Goal: Task Accomplishment & Management: Complete application form

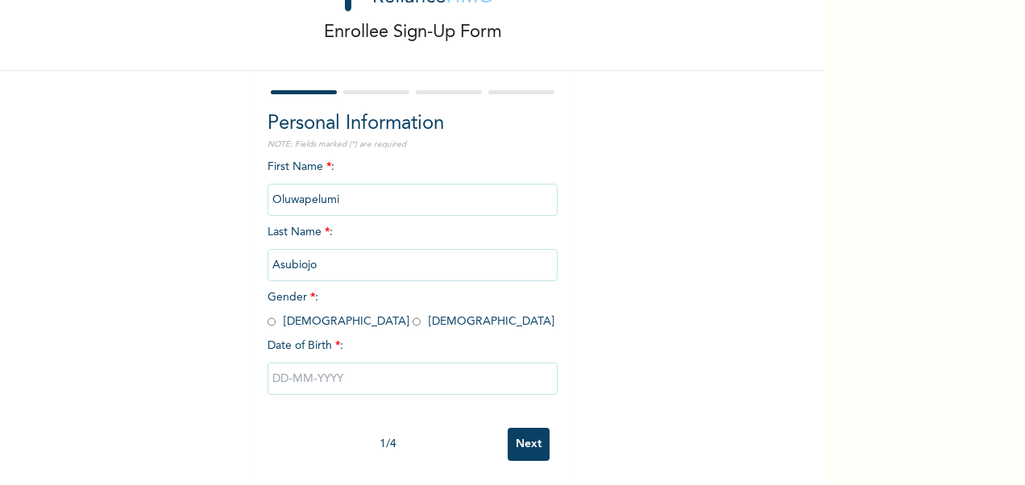
scroll to position [81, 0]
click at [267, 314] on input "radio" at bounding box center [271, 321] width 8 height 15
radio input "true"
click at [342, 371] on input "text" at bounding box center [412, 379] width 290 height 32
select select "7"
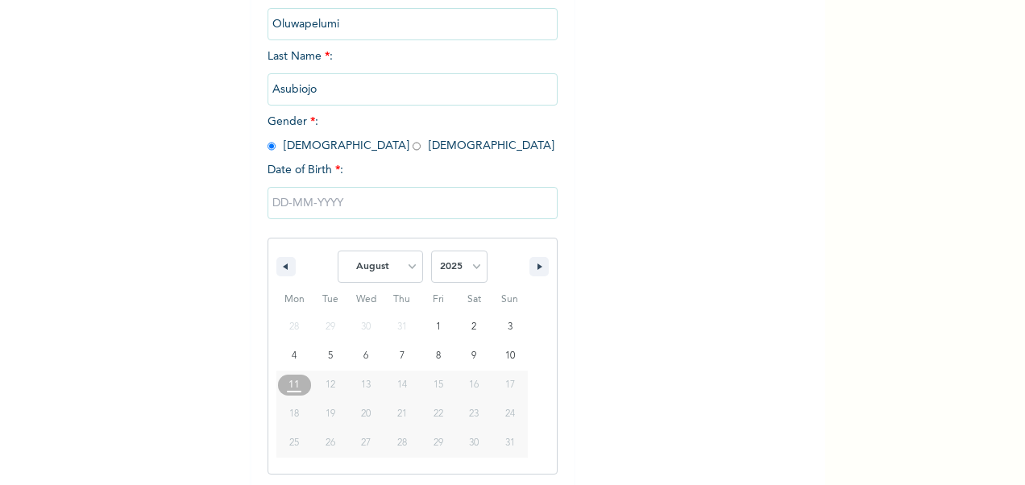
scroll to position [248, 0]
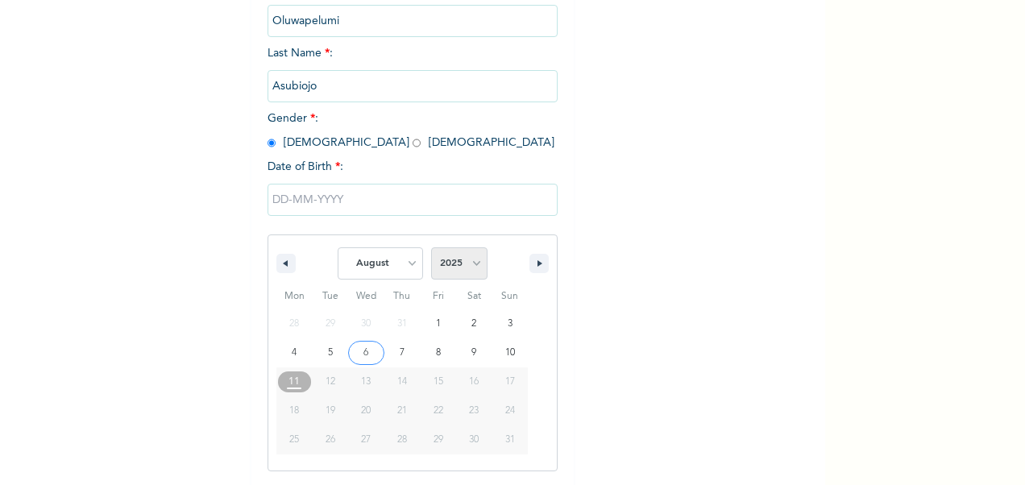
click at [468, 260] on select "2025 2024 2023 2022 2021 2020 2019 2018 2017 2016 2015 2014 2013 2012 2011 2010…" at bounding box center [459, 263] width 56 height 32
select select "1993"
click at [431, 249] on select "2025 2024 2023 2022 2021 2020 2019 2018 2017 2016 2015 2014 2013 2012 2011 2010…" at bounding box center [459, 263] width 56 height 32
click at [413, 263] on select "January February March April May June July August September October November De…" at bounding box center [380, 263] width 85 height 32
select select "11"
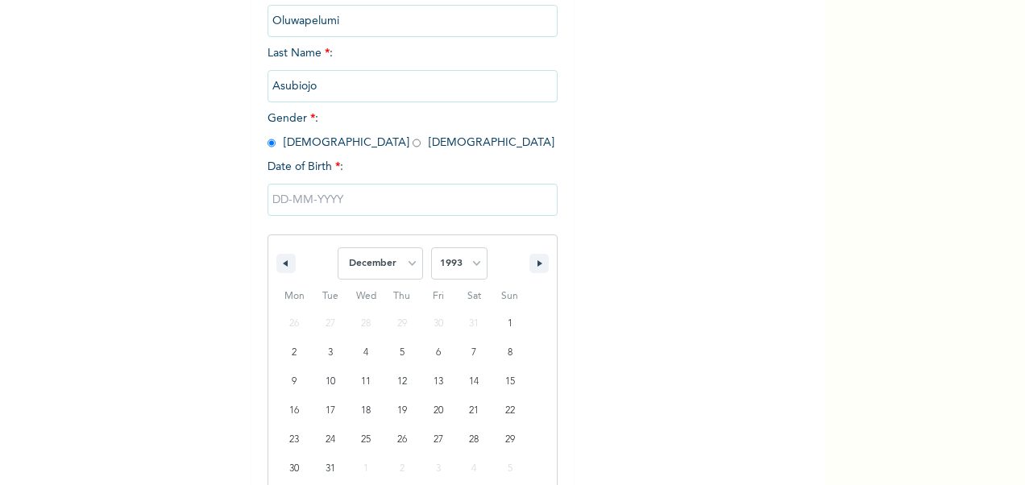
click at [338, 249] on select "January February March April May June July August September October November De…" at bounding box center [380, 263] width 85 height 32
type input "[DATE]"
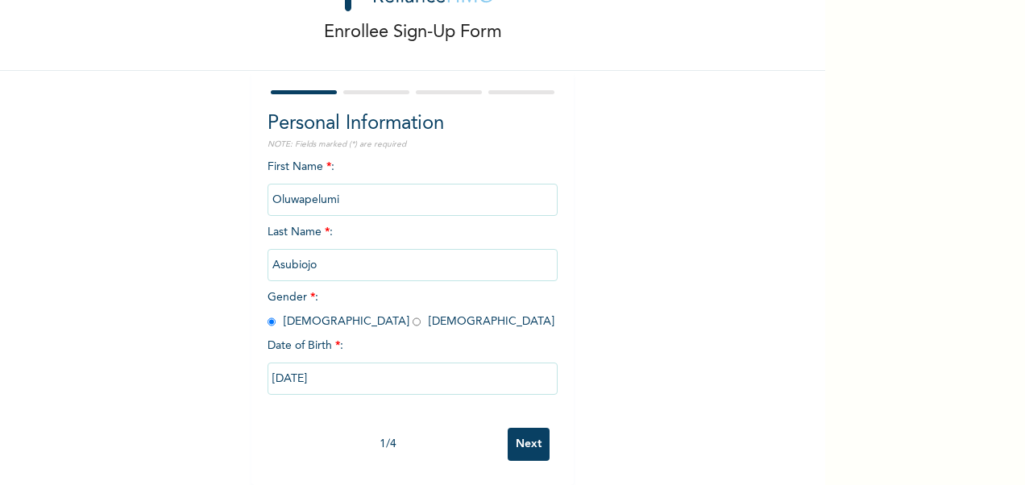
click at [518, 428] on input "Next" at bounding box center [529, 444] width 42 height 33
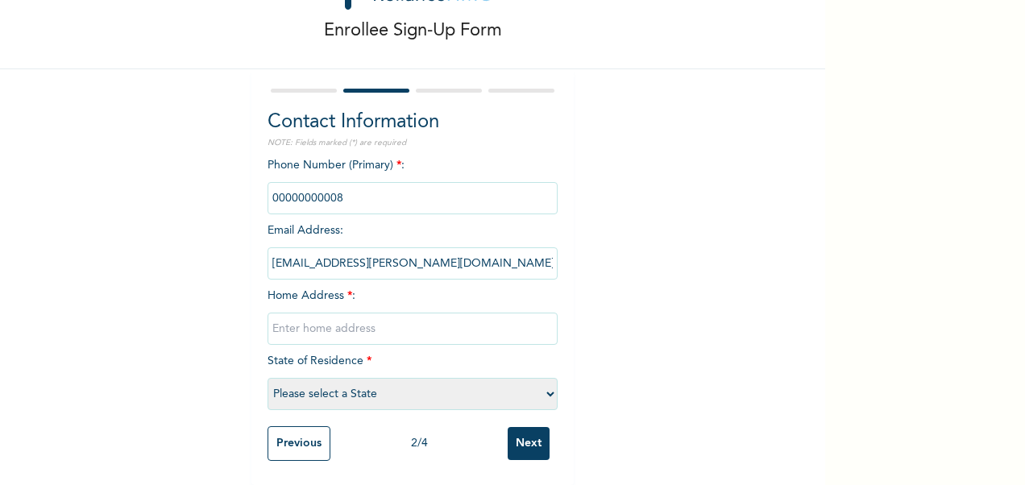
drag, startPoint x: 338, startPoint y: 185, endPoint x: 265, endPoint y: 182, distance: 72.6
click at [267, 182] on input "phone" at bounding box center [412, 198] width 290 height 32
drag, startPoint x: 265, startPoint y: 182, endPoint x: 355, endPoint y: 186, distance: 89.5
click at [355, 188] on input "phone" at bounding box center [412, 198] width 290 height 32
click at [355, 186] on input "phone" at bounding box center [412, 198] width 290 height 32
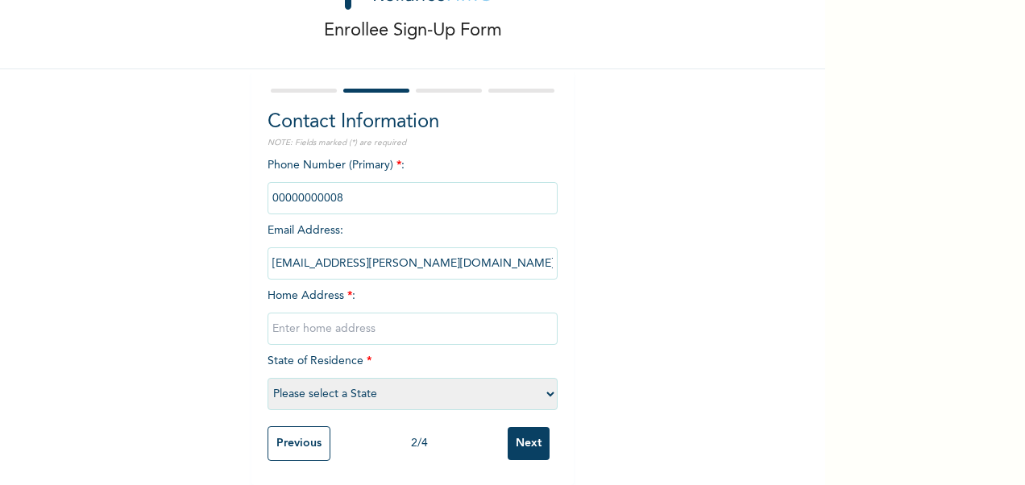
click at [355, 186] on input "phone" at bounding box center [412, 198] width 290 height 32
click at [355, 190] on input "phone" at bounding box center [412, 198] width 290 height 32
drag, startPoint x: 355, startPoint y: 190, endPoint x: 337, endPoint y: 259, distance: 70.7
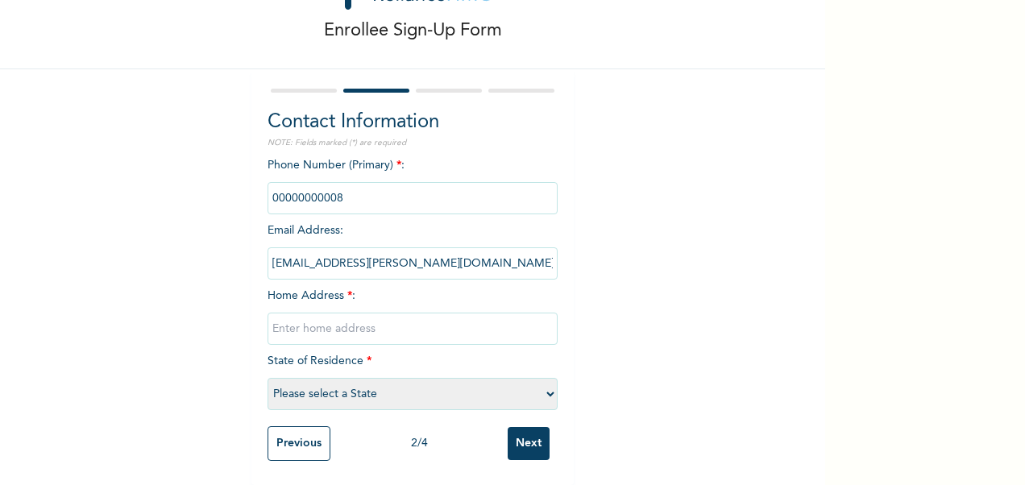
click at [337, 259] on input "[EMAIL_ADDRESS][PERSON_NAME][DOMAIN_NAME]" at bounding box center [412, 263] width 290 height 32
click at [330, 186] on input "phone" at bounding box center [412, 198] width 290 height 32
click at [337, 182] on input "phone" at bounding box center [412, 198] width 290 height 32
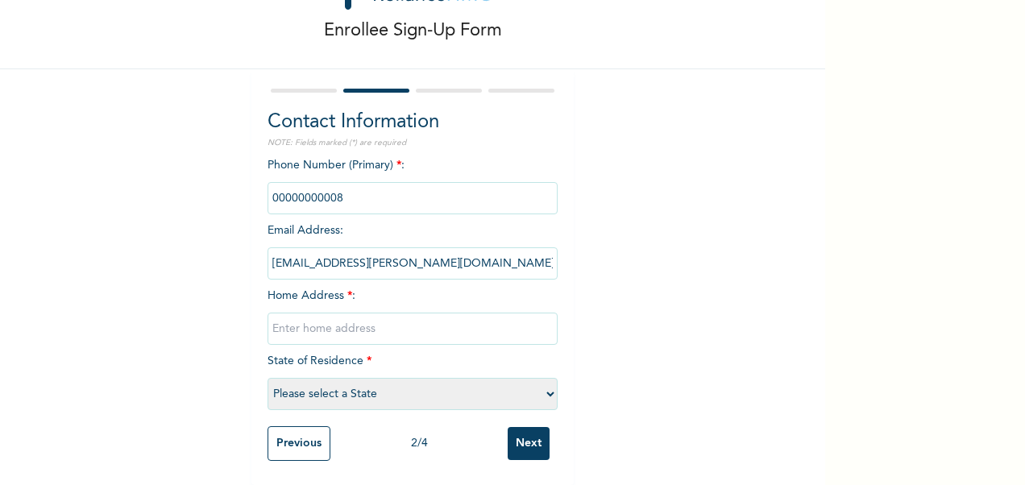
click at [370, 188] on input "phone" at bounding box center [412, 198] width 290 height 32
click at [371, 188] on input "phone" at bounding box center [412, 198] width 290 height 32
drag, startPoint x: 371, startPoint y: 188, endPoint x: 314, endPoint y: 182, distance: 56.7
click at [314, 182] on input "phone" at bounding box center [412, 198] width 290 height 32
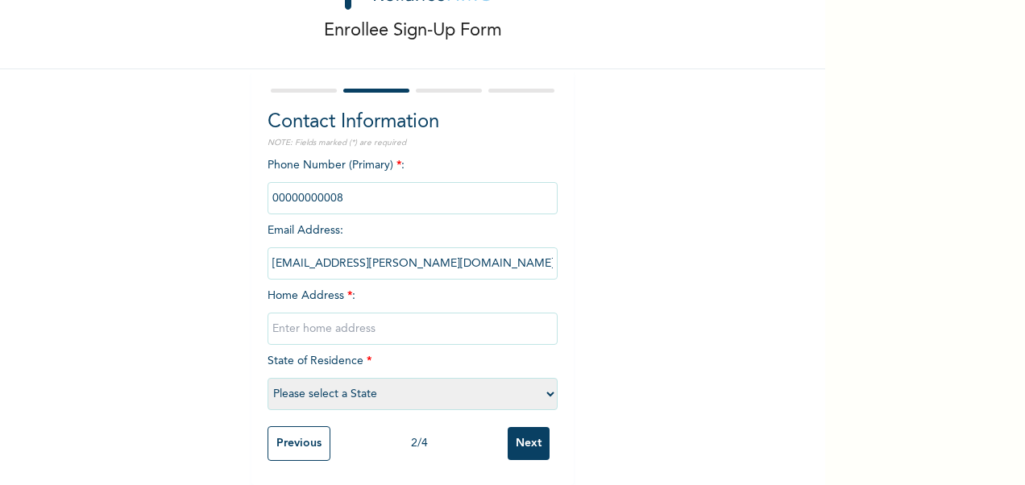
click at [314, 182] on input "phone" at bounding box center [412, 198] width 290 height 32
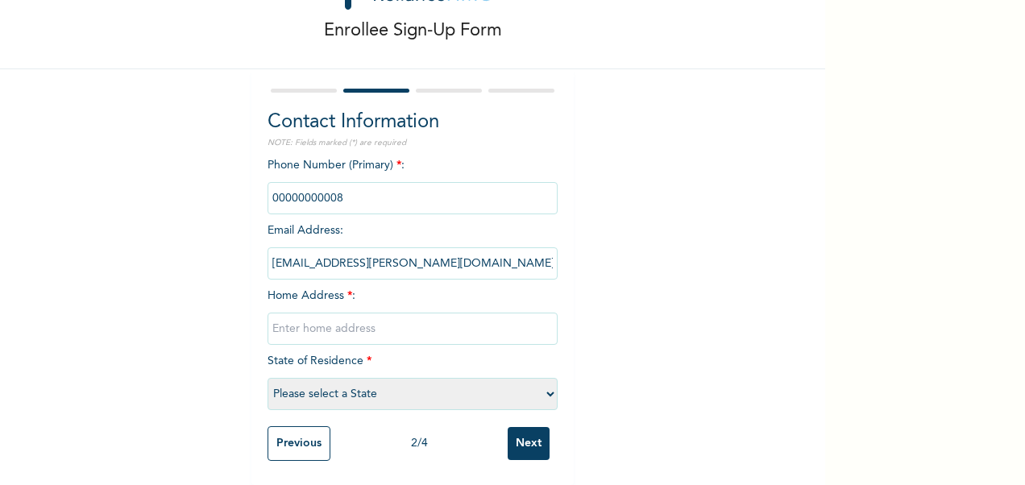
click at [320, 326] on input "text" at bounding box center [412, 329] width 290 height 32
type input "[STREET_ADDRESS][GEOGRAPHIC_DATA] [GEOGRAPHIC_DATA], [GEOGRAPHIC_DATA], [GEOGRA…"
click at [545, 380] on select "Please select a State [PERSON_NAME] (FCT) [PERSON_NAME] Ibom [GEOGRAPHIC_DATA] …" at bounding box center [412, 394] width 290 height 32
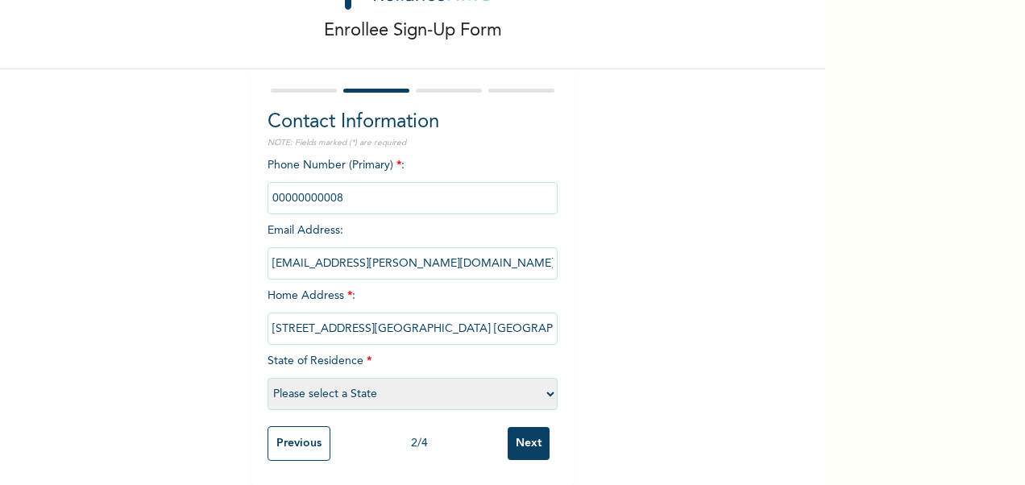
select select "25"
click at [267, 378] on select "Please select a State [PERSON_NAME] (FCT) [PERSON_NAME] Ibom [GEOGRAPHIC_DATA] …" at bounding box center [412, 394] width 290 height 32
click at [344, 185] on input "phone" at bounding box center [412, 198] width 290 height 32
drag, startPoint x: 364, startPoint y: 183, endPoint x: 262, endPoint y: 186, distance: 102.4
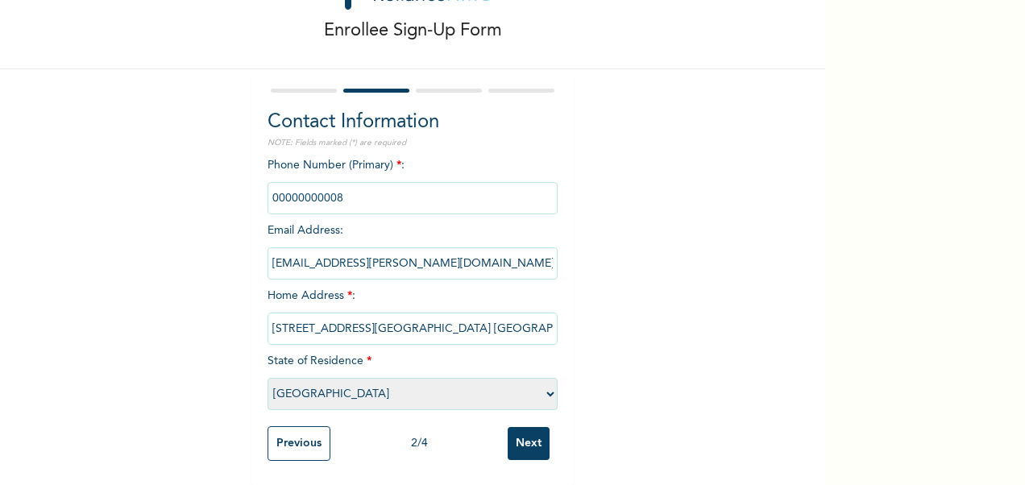
click at [267, 186] on input "phone" at bounding box center [412, 198] width 290 height 32
drag, startPoint x: 262, startPoint y: 186, endPoint x: 374, endPoint y: 195, distance: 112.3
click at [374, 195] on input "phone" at bounding box center [412, 198] width 290 height 32
click at [615, 317] on div "Enrollee Sign-Up Form Contact Information NOTE: Fields marked (*) are required …" at bounding box center [412, 207] width 825 height 556
click at [616, 317] on div "Enrollee Sign-Up Form Contact Information NOTE: Fields marked (*) are required …" at bounding box center [412, 207] width 825 height 556
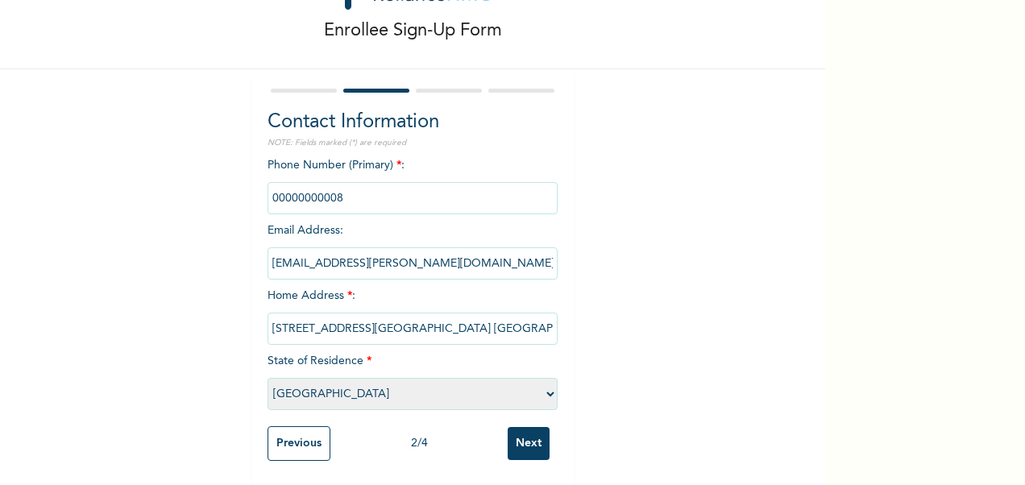
click at [522, 427] on input "Next" at bounding box center [529, 443] width 42 height 33
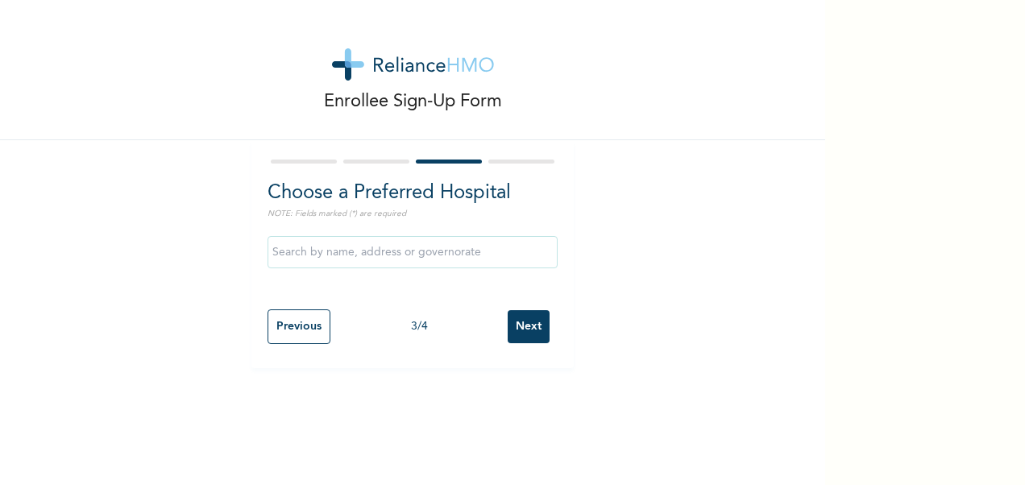
click at [362, 256] on input "text" at bounding box center [412, 252] width 290 height 32
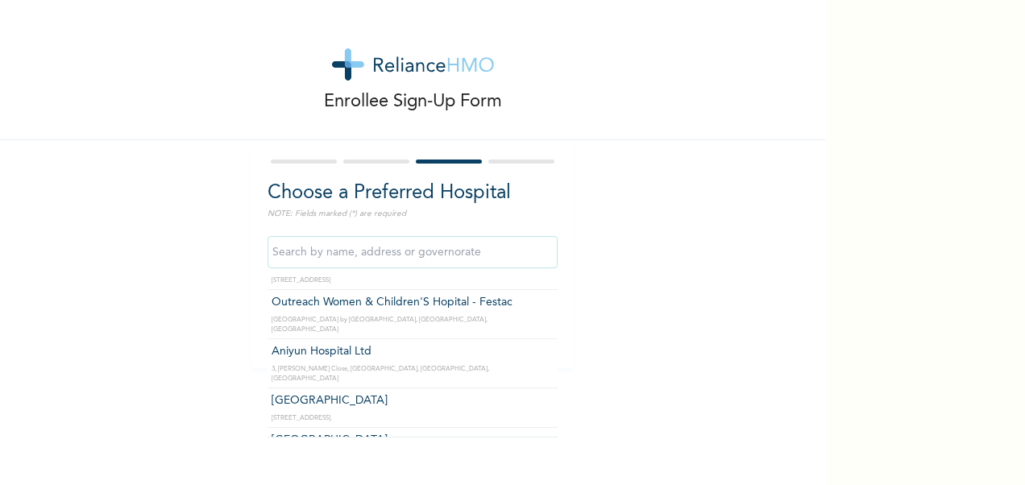
scroll to position [403, 0]
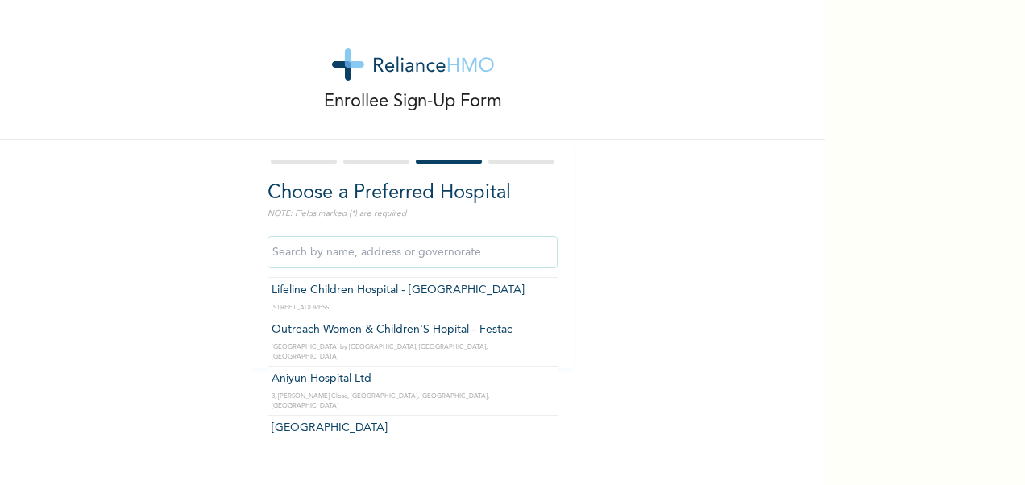
click at [417, 259] on input "text" at bounding box center [412, 252] width 290 height 32
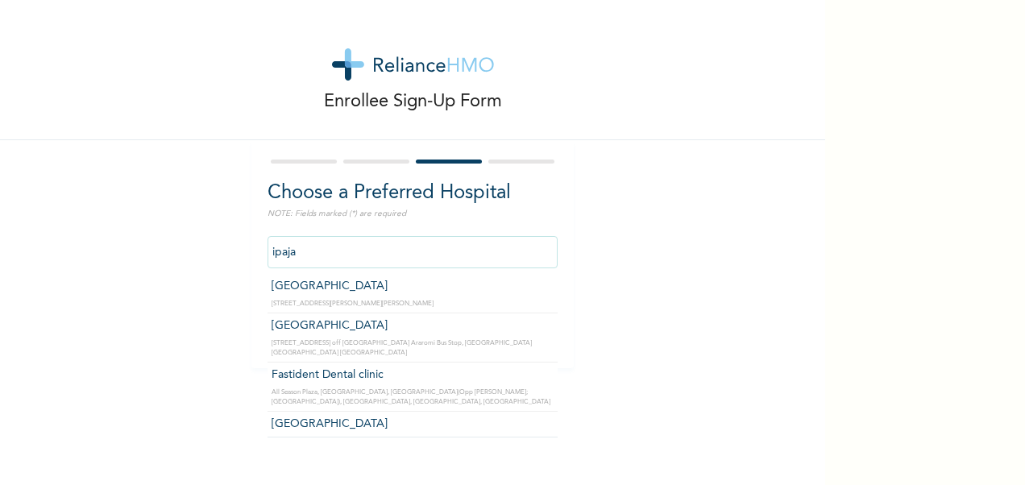
scroll to position [558, 0]
type input "[GEOGRAPHIC_DATA]"
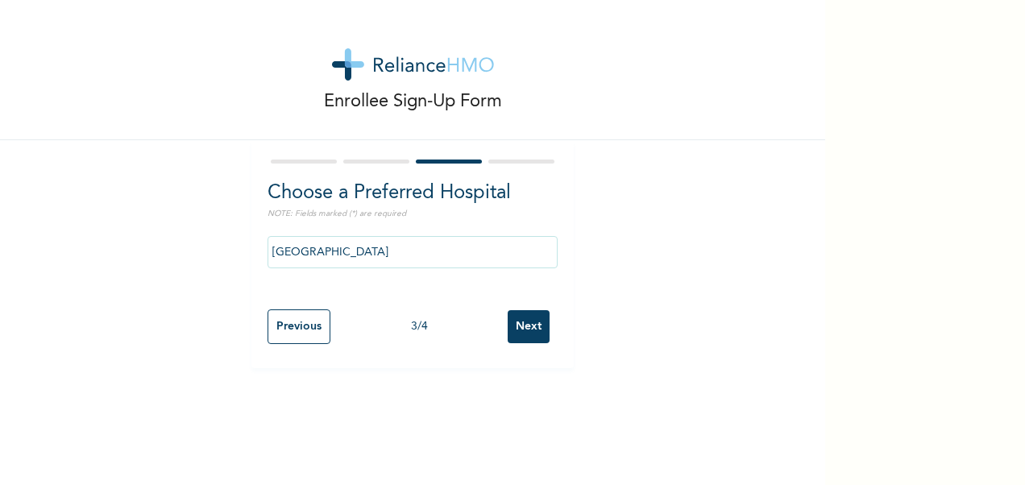
click at [524, 321] on input "Next" at bounding box center [529, 326] width 42 height 33
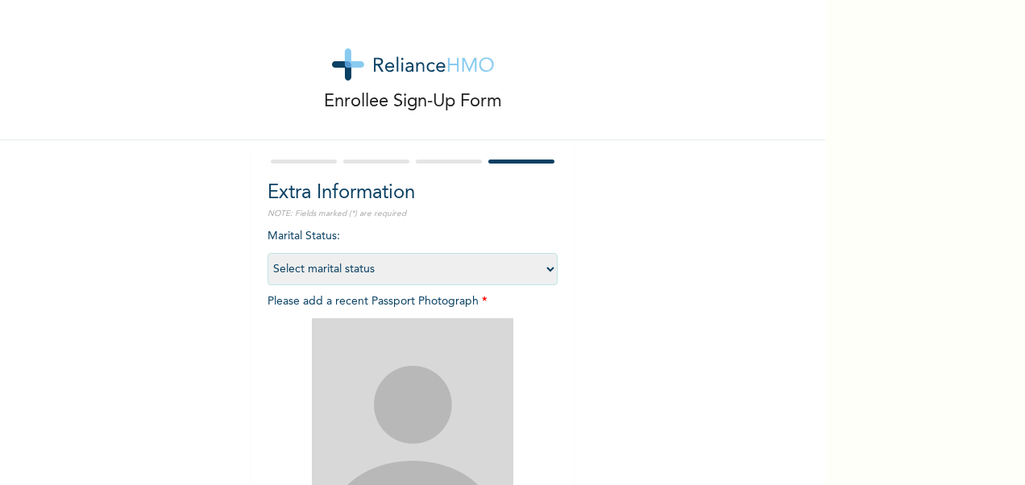
click at [410, 276] on select "Select marital status [DEMOGRAPHIC_DATA] Married [DEMOGRAPHIC_DATA] Widow/[DEMO…" at bounding box center [412, 269] width 290 height 32
select select "1"
click at [267, 253] on select "Select marital status [DEMOGRAPHIC_DATA] Married [DEMOGRAPHIC_DATA] Widow/[DEMO…" at bounding box center [412, 269] width 290 height 32
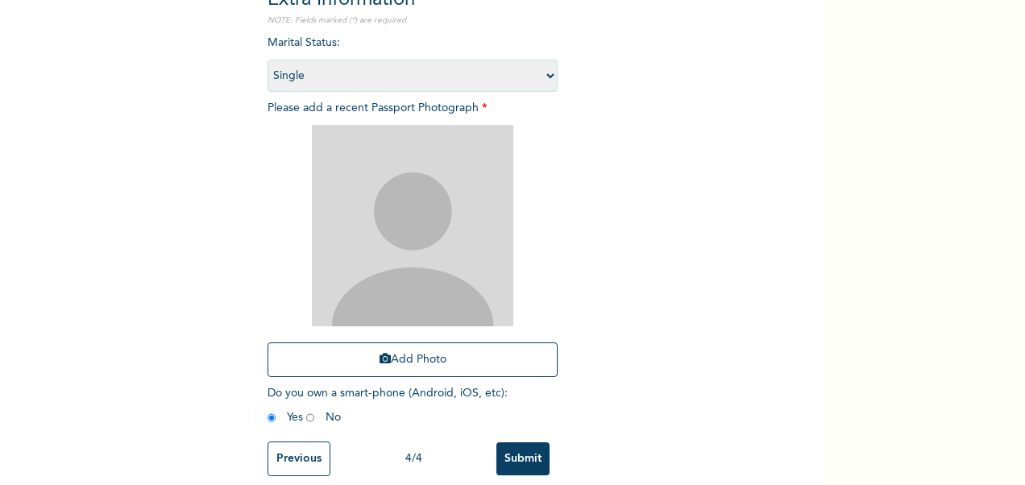
scroll to position [222, 0]
